Goal: Navigation & Orientation: Find specific page/section

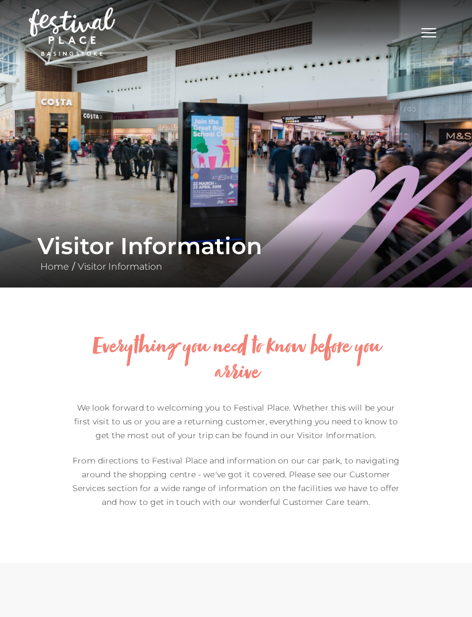
click at [60, 32] on img at bounding box center [72, 31] width 86 height 48
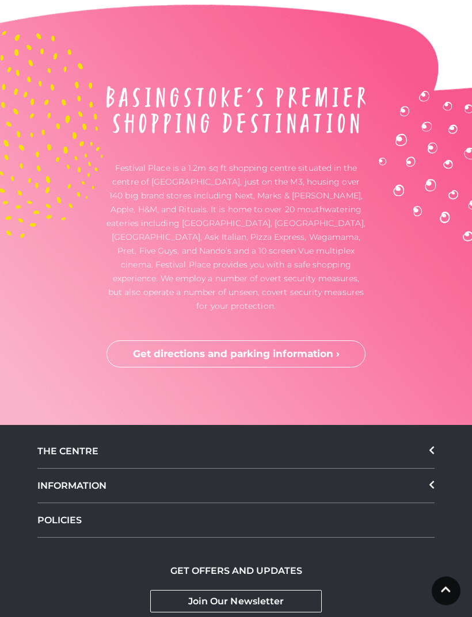
scroll to position [3284, 0]
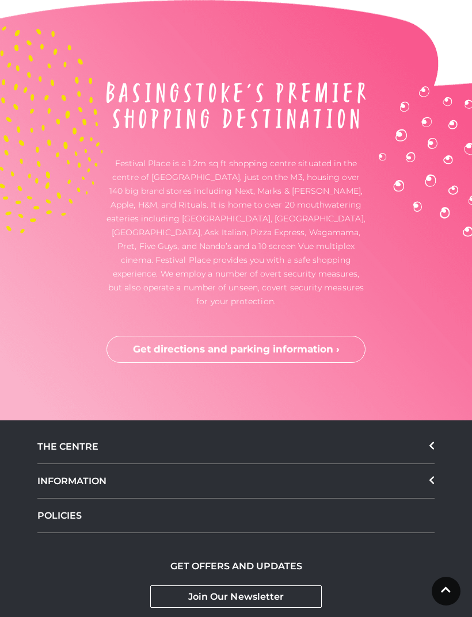
click at [432, 441] on icon at bounding box center [432, 445] width 6 height 9
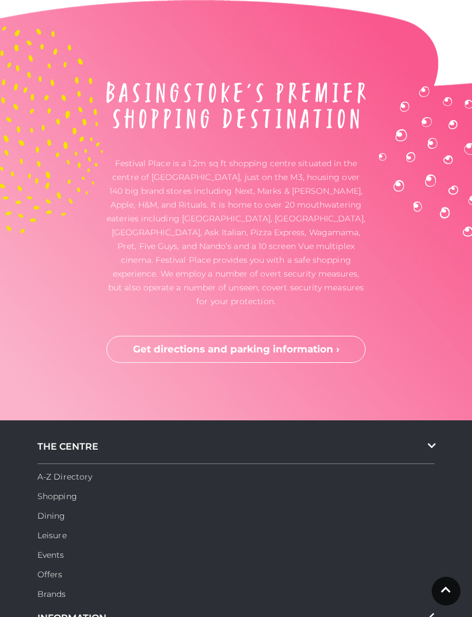
click at [55, 472] on link "A-Z Directory" at bounding box center [64, 477] width 55 height 10
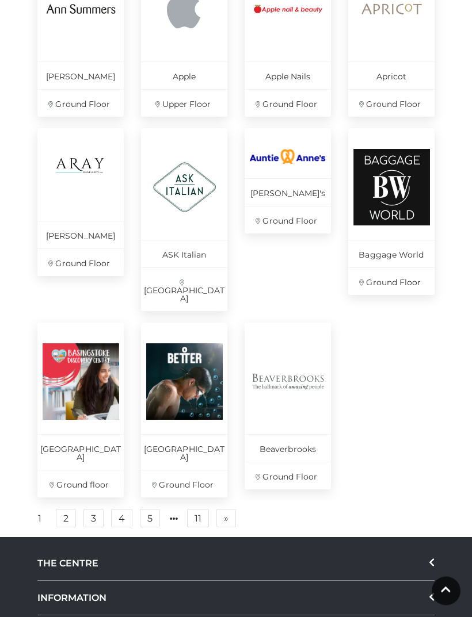
scroll to position [629, 0]
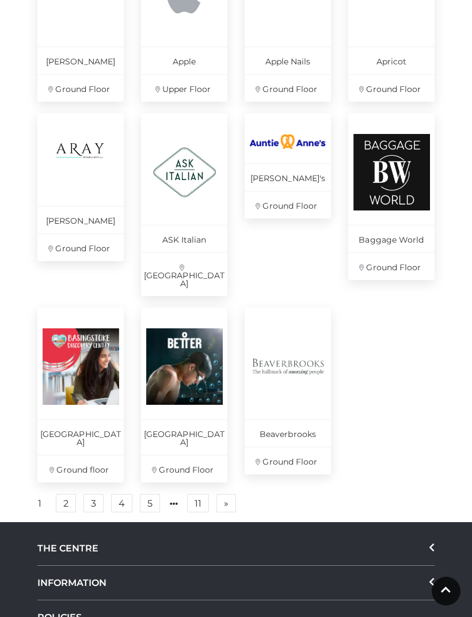
click at [67, 494] on link "2" at bounding box center [66, 503] width 20 height 18
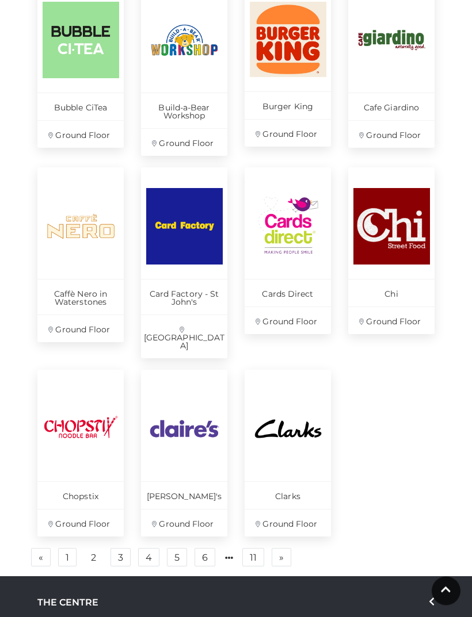
scroll to position [599, 0]
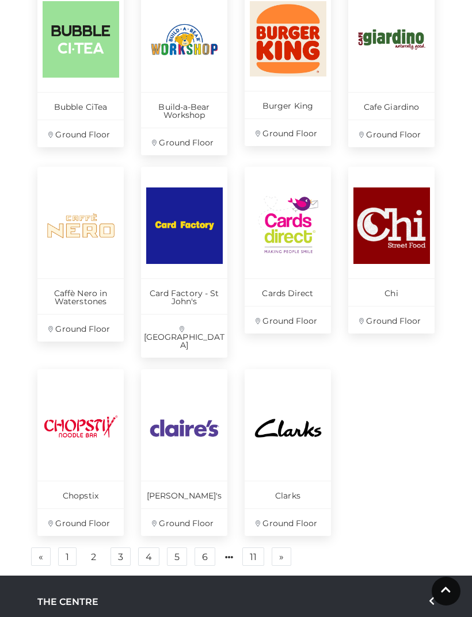
click at [118, 548] on link "3" at bounding box center [120, 557] width 20 height 18
